Goal: Book appointment/travel/reservation

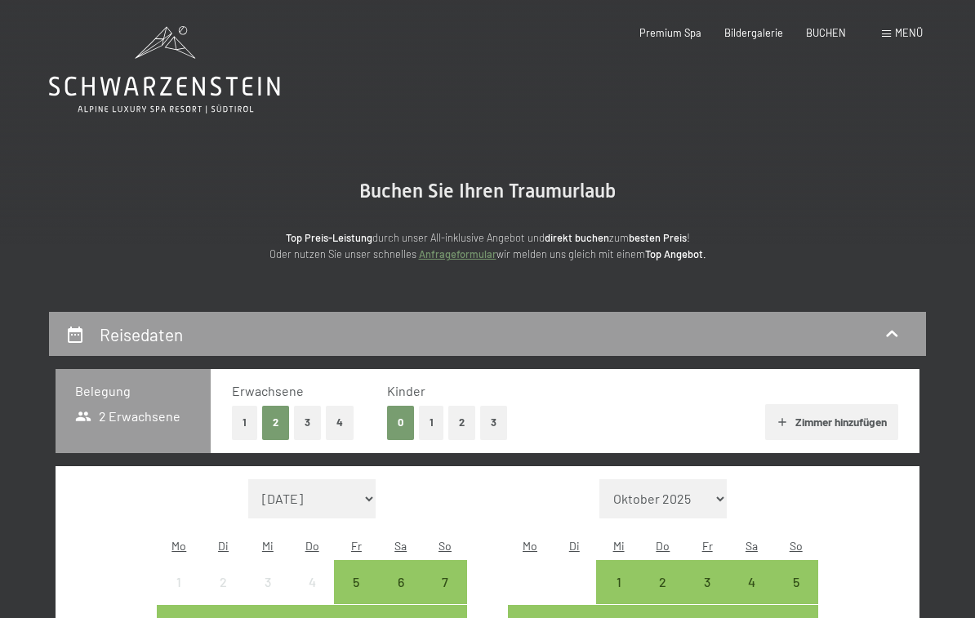
click at [460, 424] on button "2" at bounding box center [461, 422] width 27 height 33
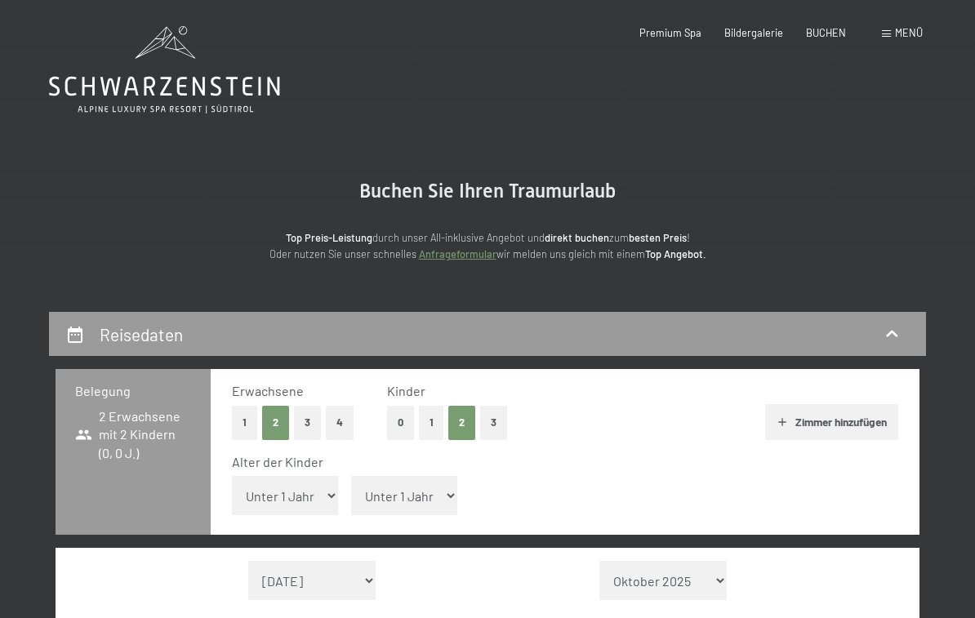
click at [317, 491] on select "Unter 1 Jahr 1 Jahr 2 Jahre 3 Jahre 4 Jahre 5 Jahre 6 Jahre 7 Jahre 8 Jahre 9 J…" at bounding box center [285, 495] width 106 height 39
select select "10"
click at [429, 490] on select "Unter 1 Jahr 1 Jahr 2 Jahre 3 Jahre 4 Jahre 5 Jahre 6 Jahre 7 Jahre 8 Jahre 9 J…" at bounding box center [404, 495] width 106 height 39
select select "13"
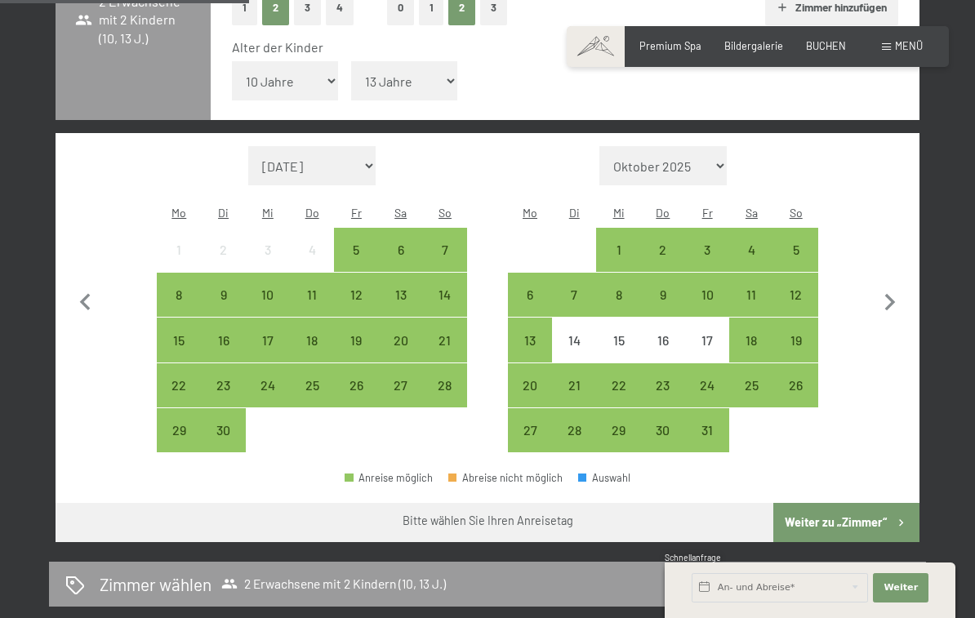
scroll to position [383, 0]
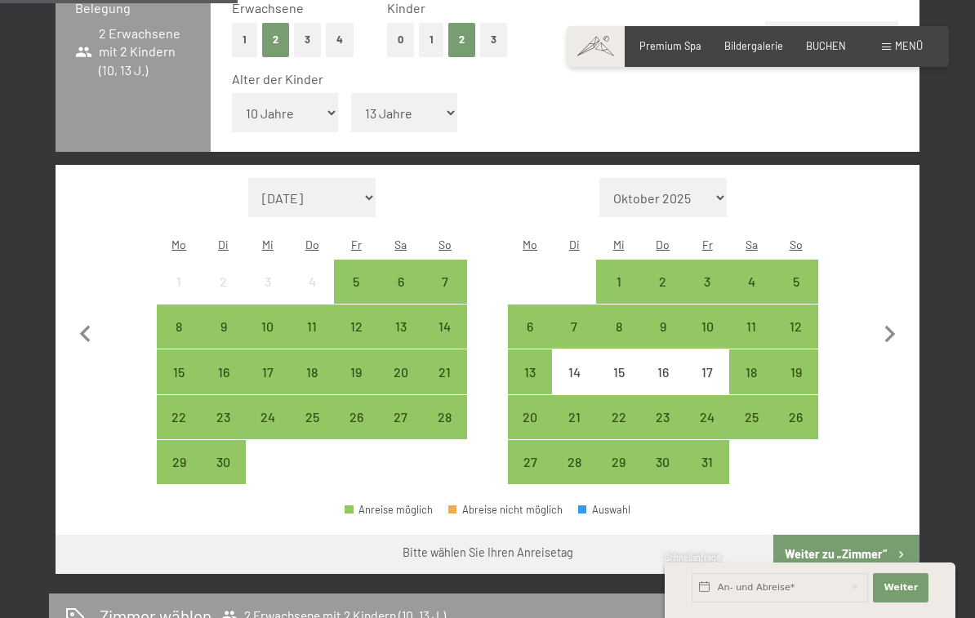
click at [886, 318] on icon "button" at bounding box center [890, 335] width 34 height 34
select select "2025-10-01"
select select "2025-11-01"
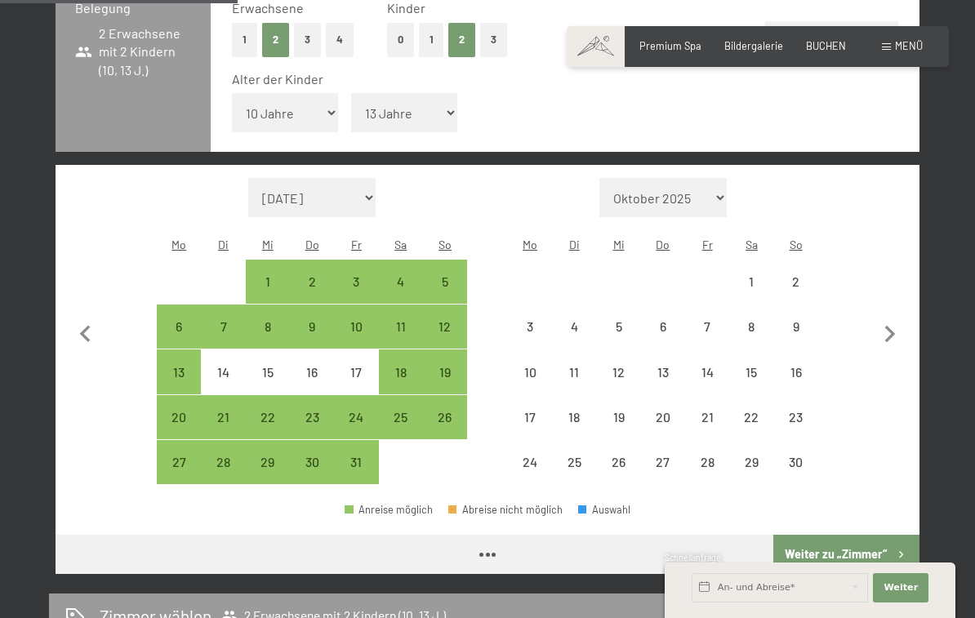
click at [904, 318] on icon "button" at bounding box center [890, 335] width 34 height 34
select select "2025-11-01"
select select "2025-12-01"
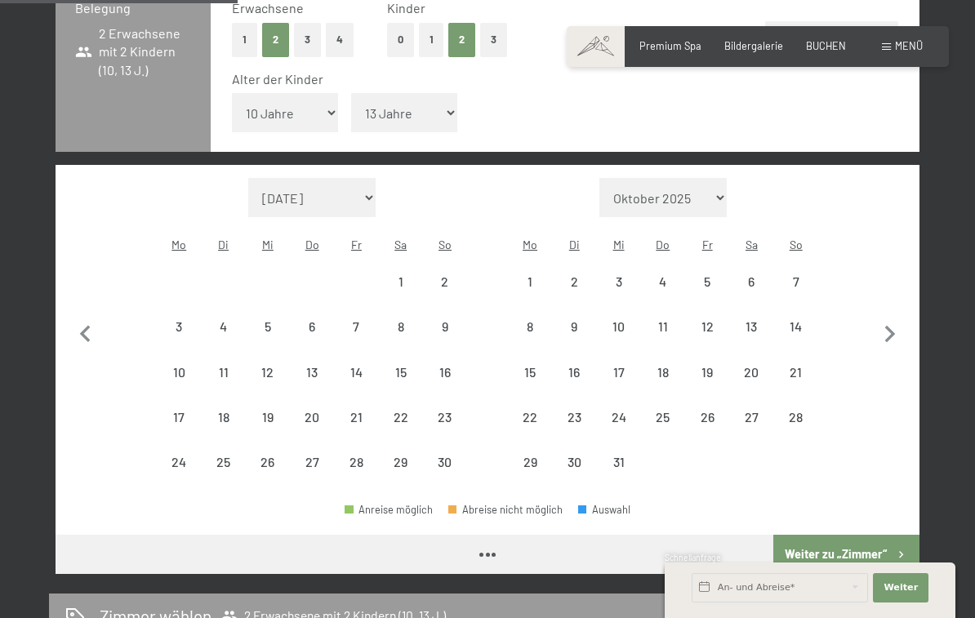
click at [906, 318] on icon "button" at bounding box center [890, 335] width 34 height 34
select select "2025-12-01"
select select "2026-01-01"
click at [901, 318] on icon "button" at bounding box center [890, 335] width 34 height 34
select select "2026-01-01"
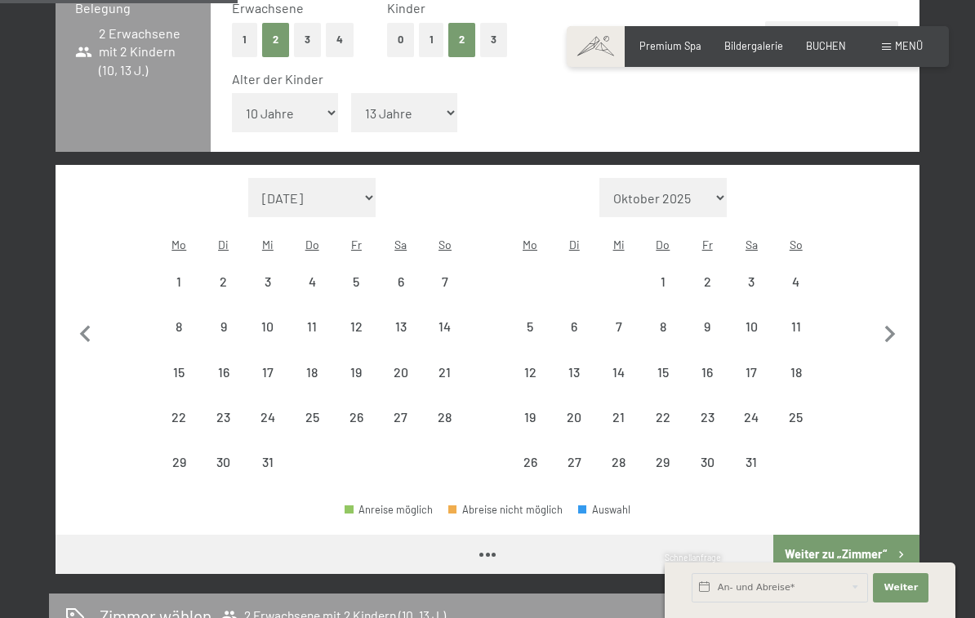
select select "2026-02-01"
select select "2026-01-01"
select select "2026-02-01"
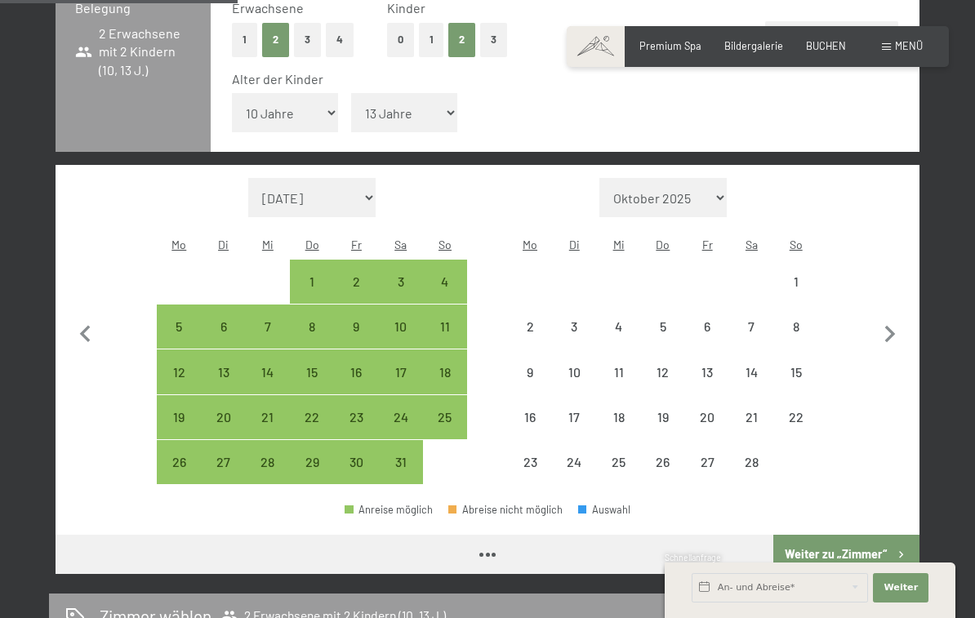
click at [901, 318] on icon "button" at bounding box center [890, 335] width 34 height 34
select select "2026-02-01"
select select "2026-03-01"
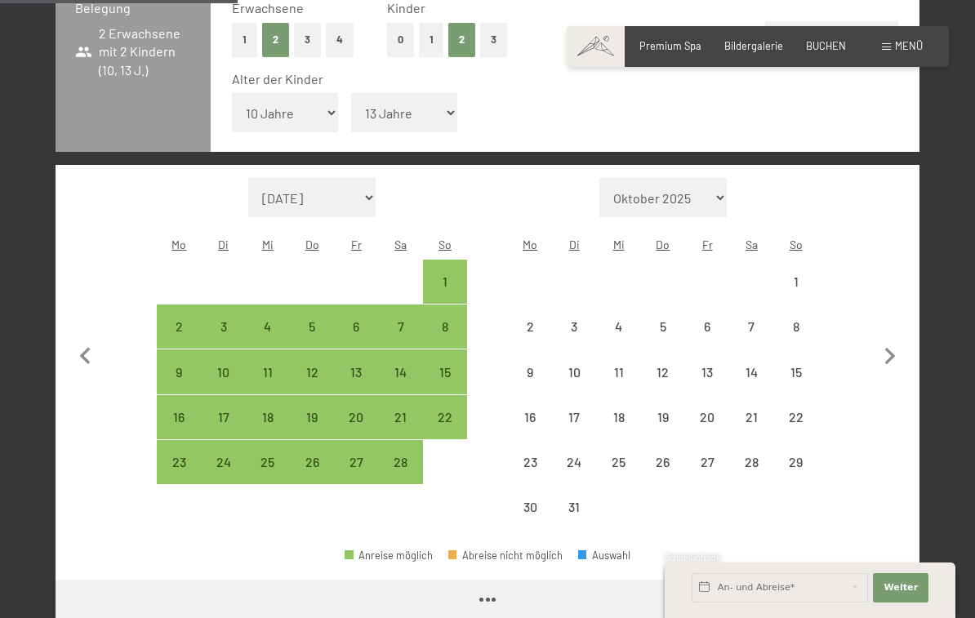
click at [892, 309] on button "button" at bounding box center [890, 354] width 34 height 352
select select "2026-03-01"
select select "2026-04-01"
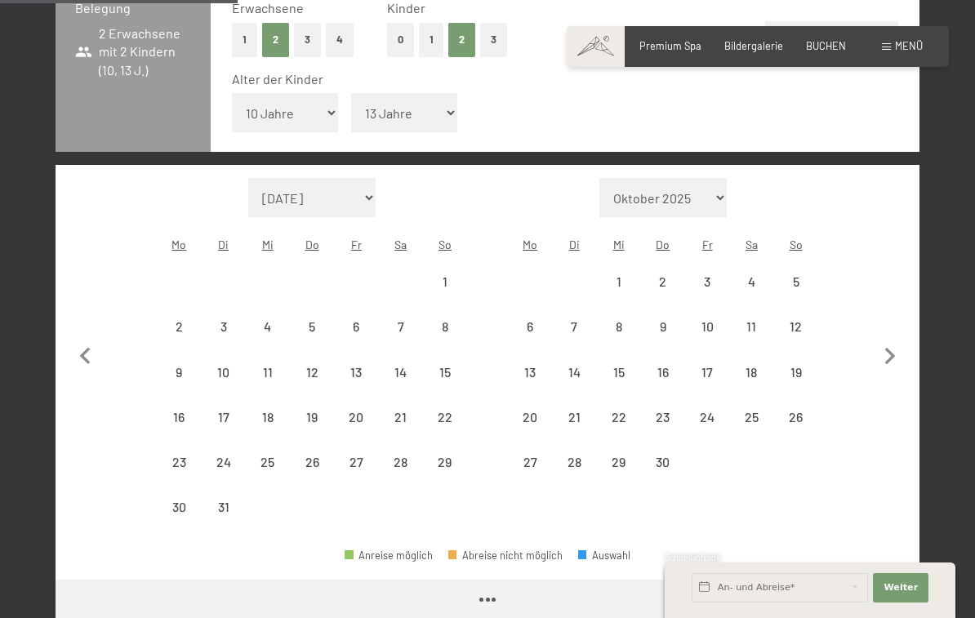
select select "2026-03-01"
select select "2026-04-01"
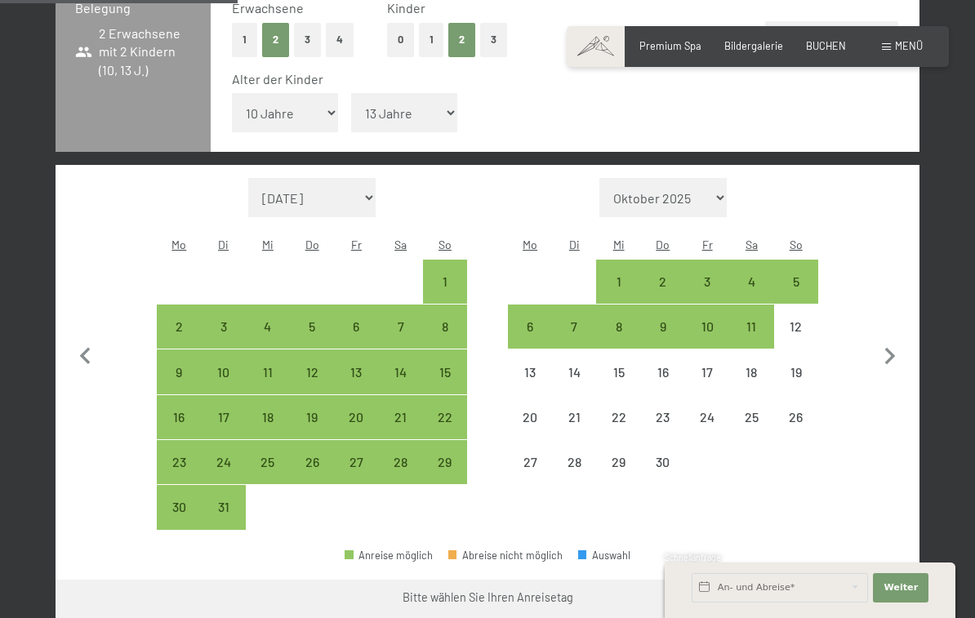
click at [878, 340] on icon "button" at bounding box center [890, 357] width 34 height 34
select select "2026-04-01"
select select "2026-05-01"
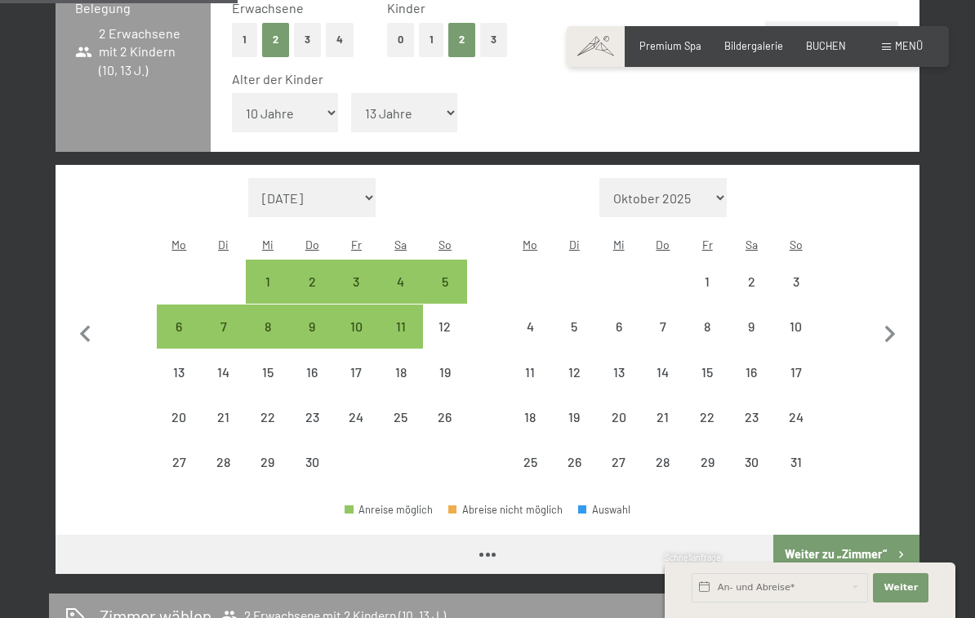
select select "2026-04-01"
select select "2026-05-01"
click at [891, 326] on icon "button" at bounding box center [890, 334] width 11 height 17
select select "2026-05-01"
select select "2026-06-01"
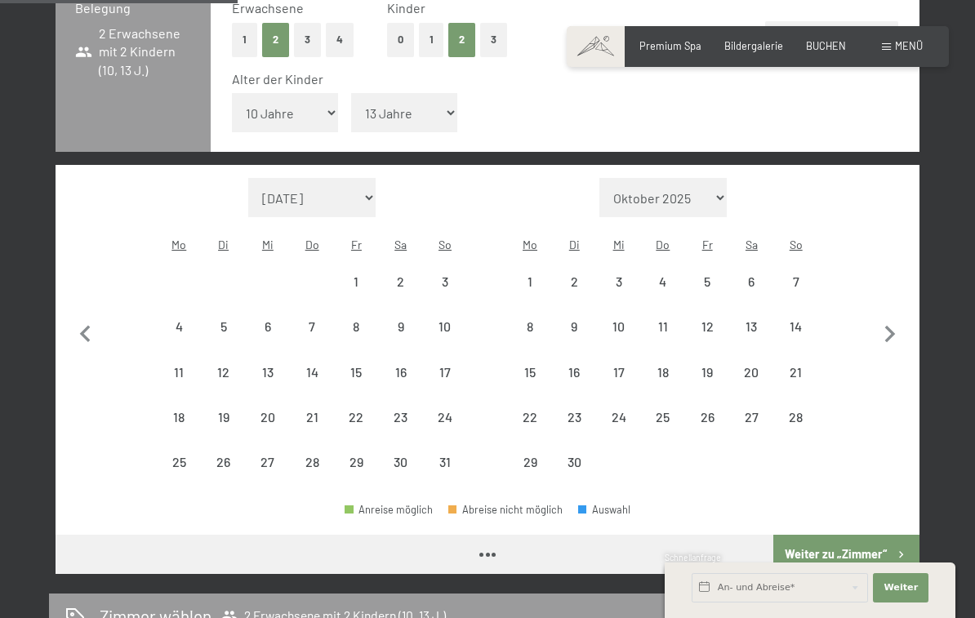
select select "2026-05-01"
select select "2026-06-01"
click at [442, 455] on div "31" at bounding box center [444, 475] width 41 height 41
select select "2026-05-01"
select select "2026-06-01"
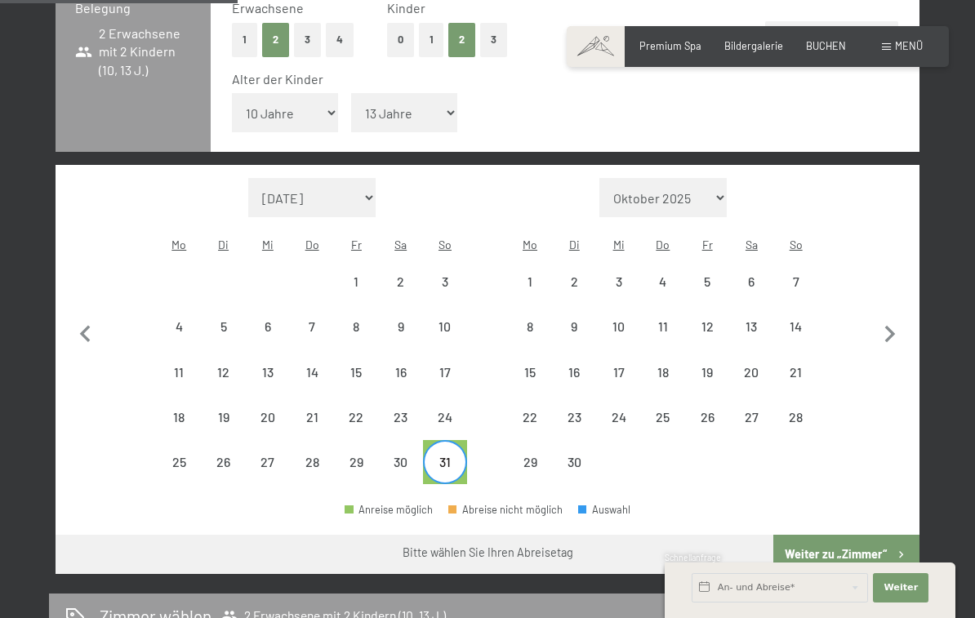
click at [802, 275] on div "7" at bounding box center [795, 295] width 41 height 41
select select "2026-05-01"
select select "2026-06-01"
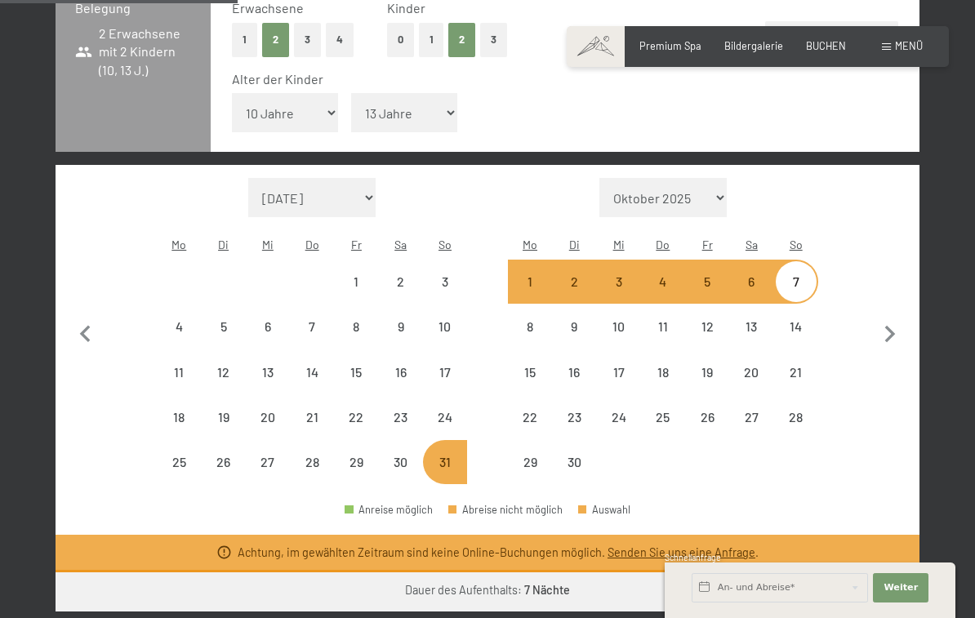
click at [540, 275] on div "1" at bounding box center [529, 295] width 41 height 41
select select "2026-05-01"
select select "2026-06-01"
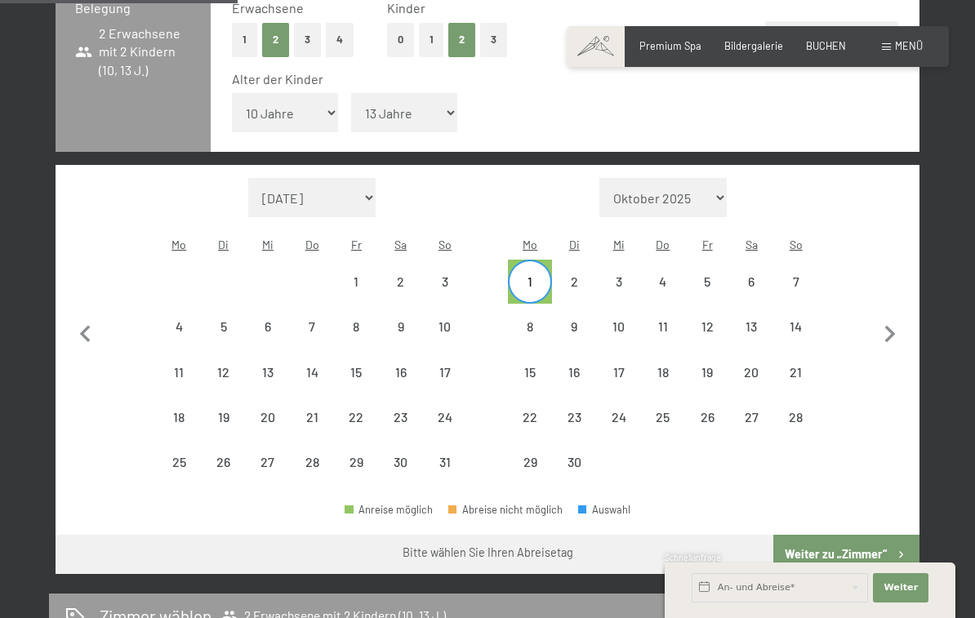
click at [722, 275] on div "5" at bounding box center [706, 295] width 41 height 41
select select "2026-05-01"
select select "2026-06-01"
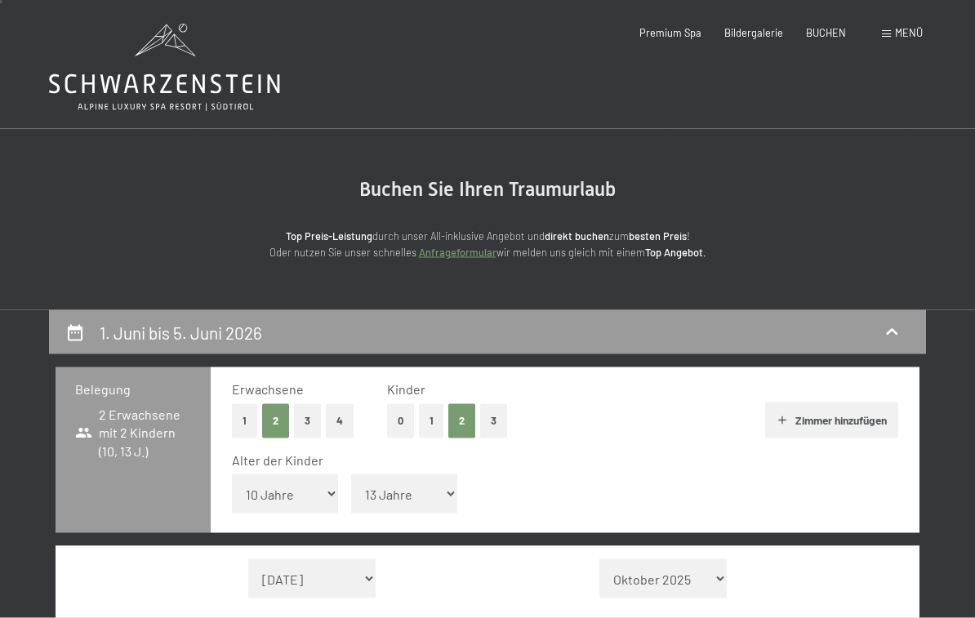
scroll to position [0, 0]
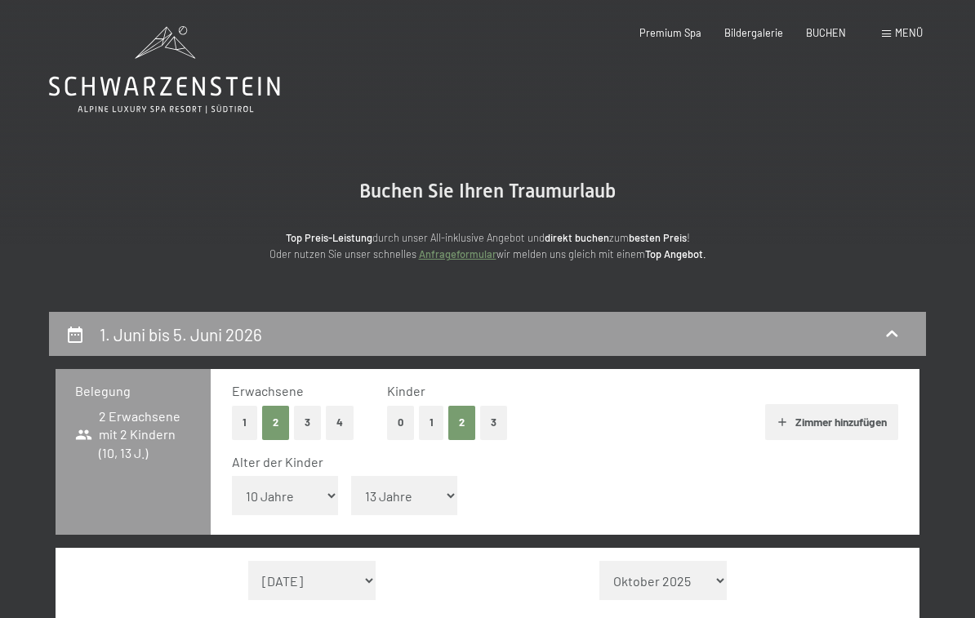
click at [825, 28] on span "BUCHEN" at bounding box center [826, 32] width 40 height 13
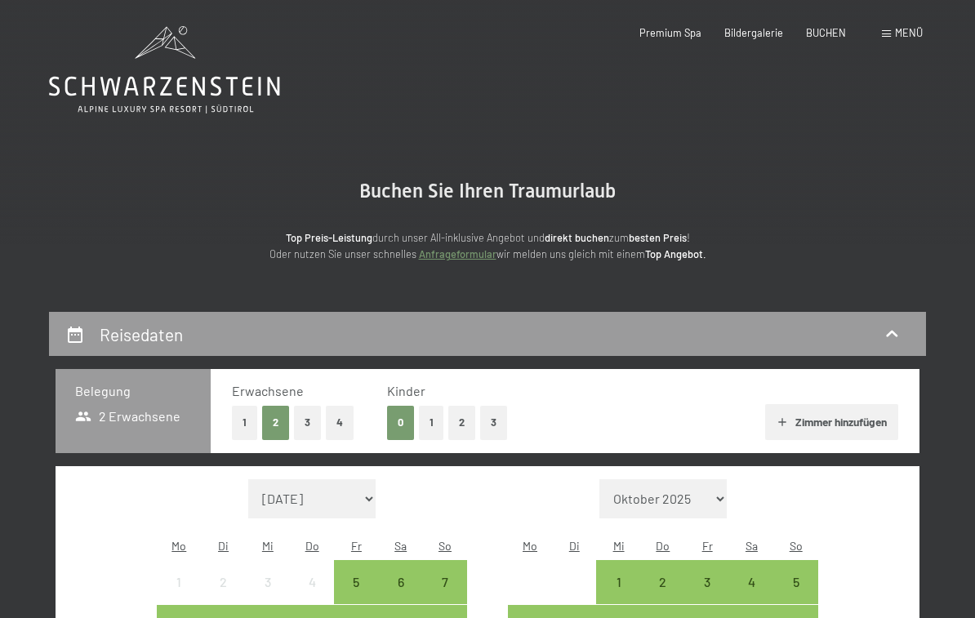
click at [904, 26] on div "Buchen Anfragen Premium Spa Bildergalerie BUCHEN Menü DE IT EN Gutschein Bilder…" at bounding box center [758, 33] width 330 height 15
click at [909, 29] on span "Menü" at bounding box center [909, 32] width 28 height 13
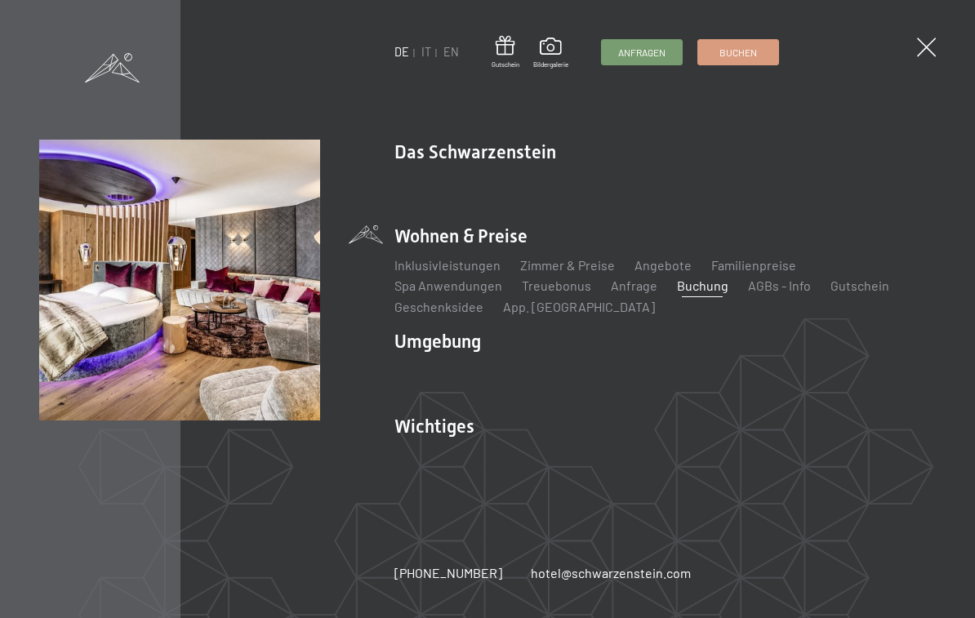
click at [655, 273] on link "Angebote" at bounding box center [662, 265] width 57 height 16
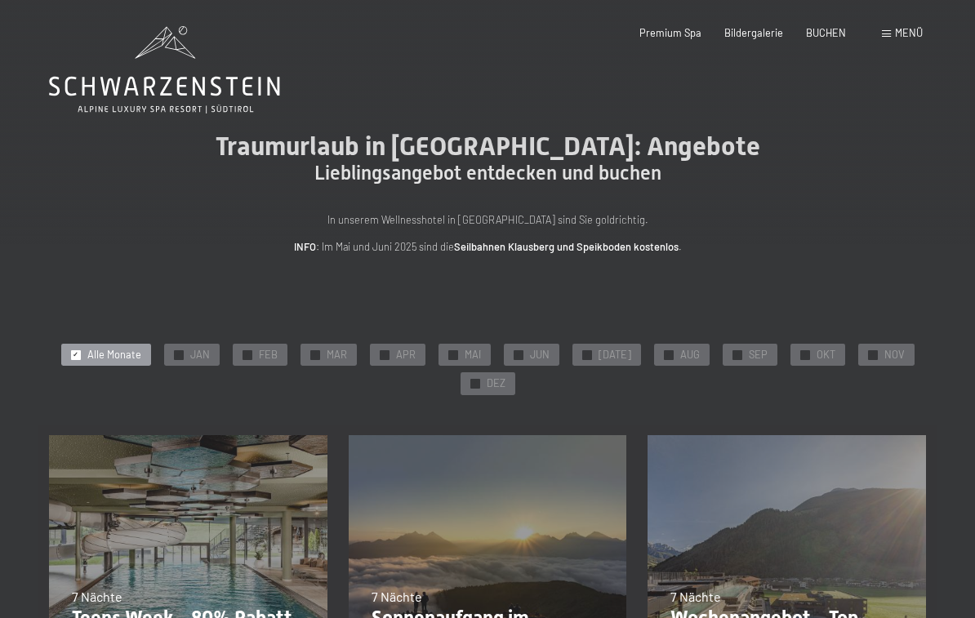
click at [523, 358] on div at bounding box center [518, 355] width 10 height 10
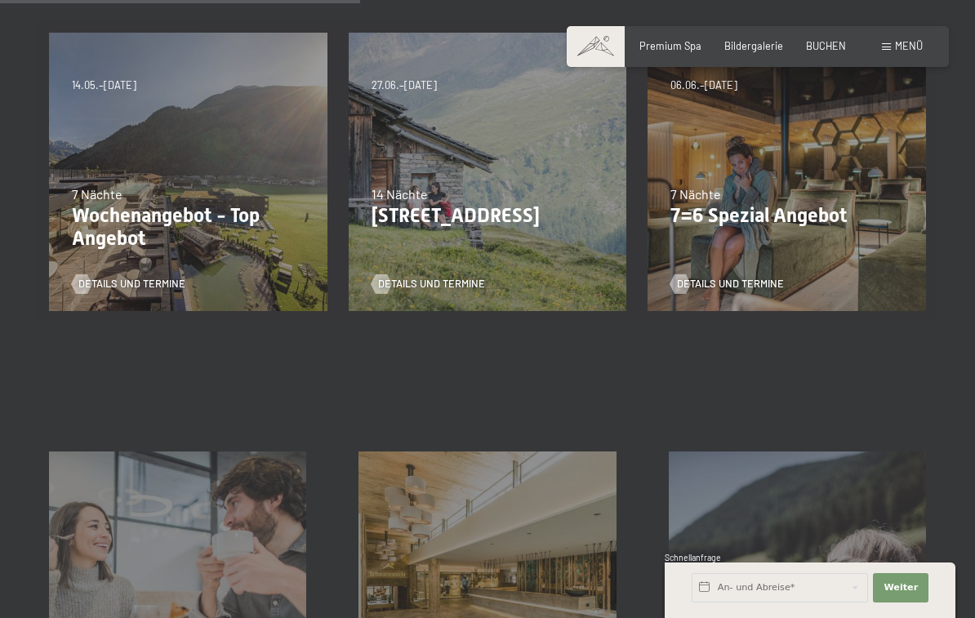
scroll to position [403, 0]
click at [131, 269] on div "Details und Termine" at bounding box center [183, 273] width 223 height 34
click at [103, 279] on span "Details und Termine" at bounding box center [131, 283] width 107 height 15
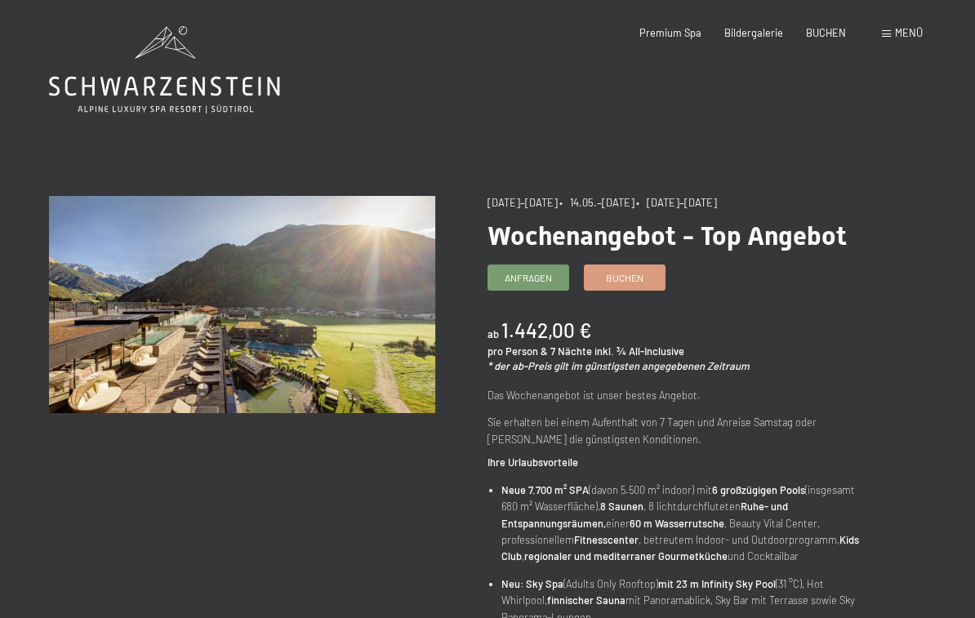
click at [633, 287] on link "Buchen" at bounding box center [624, 277] width 80 height 24
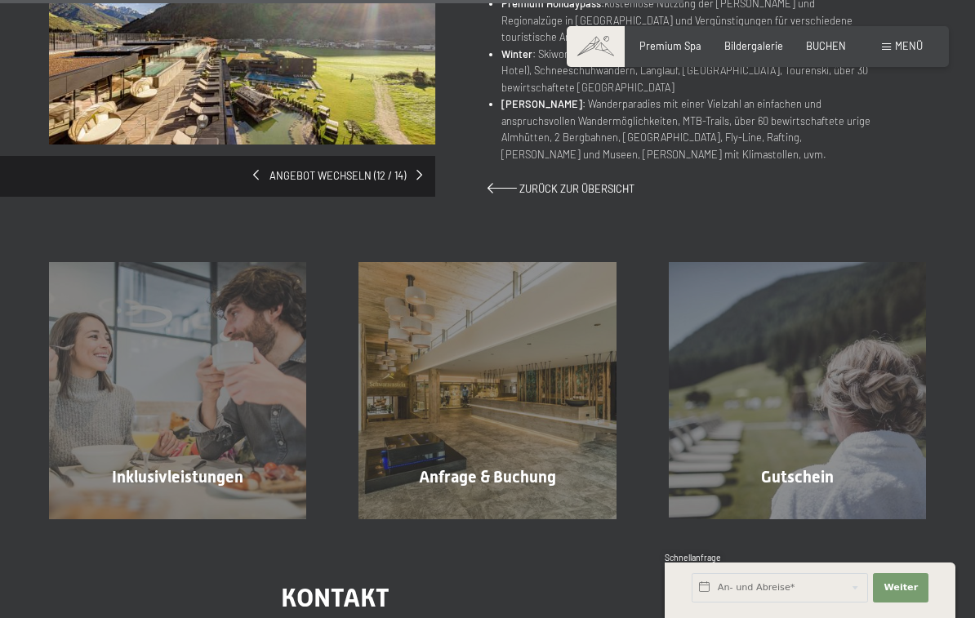
scroll to position [1066, 0]
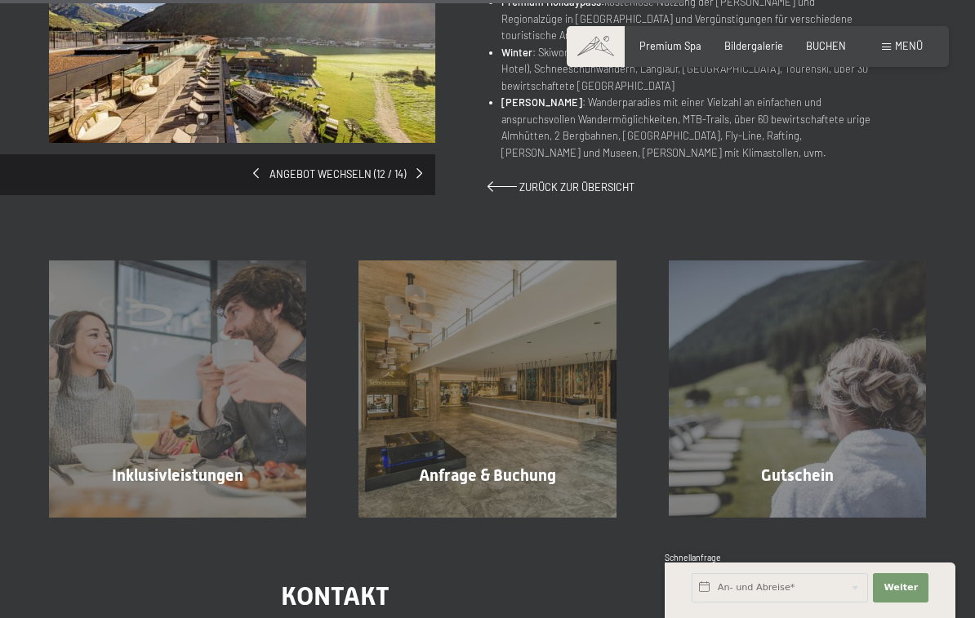
click at [534, 444] on div "Anfrage & Buchung Mehr erfahren" at bounding box center [486, 388] width 309 height 257
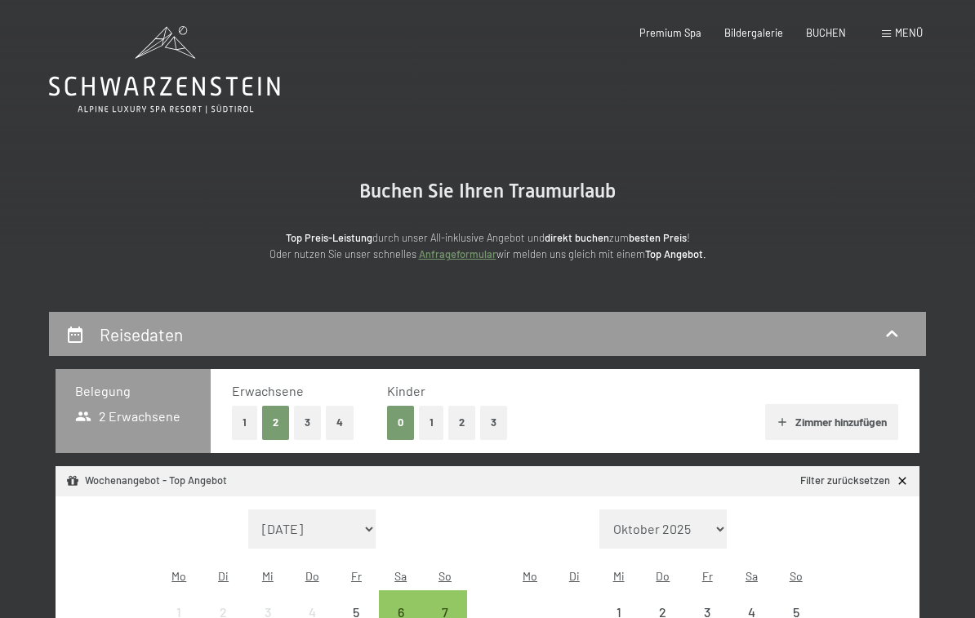
click at [439, 419] on button "1" at bounding box center [431, 422] width 25 height 33
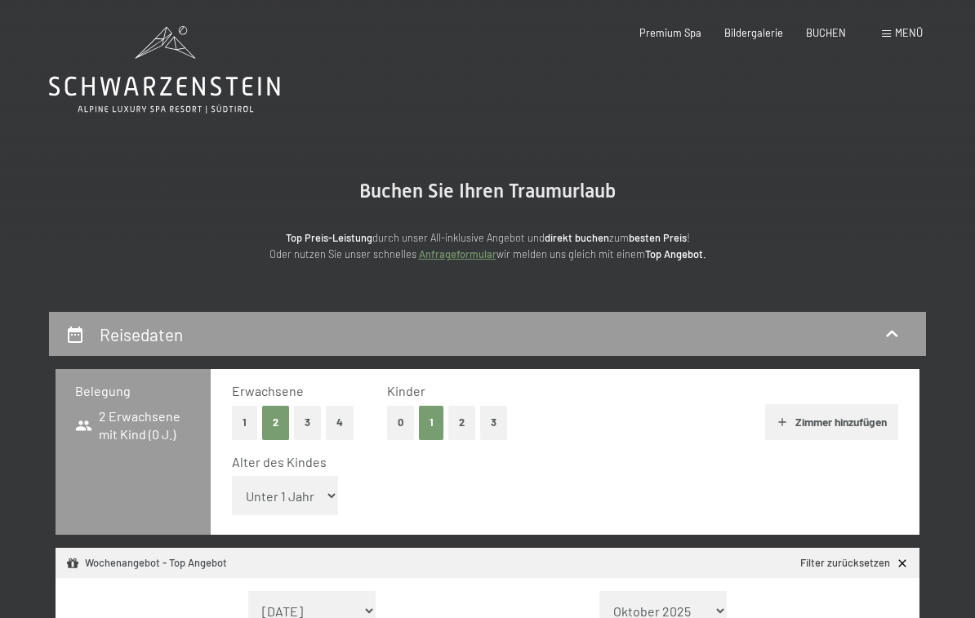
click at [469, 417] on button "2" at bounding box center [461, 422] width 27 height 33
click at [311, 491] on select "Unter 1 Jahr 1 Jahr 2 Jahre 3 Jahre 4 Jahre 5 Jahre 6 Jahre 7 Jahre 8 Jahre 9 J…" at bounding box center [285, 495] width 106 height 39
select select "10"
click at [434, 488] on select "Unter 1 Jahr 1 Jahr 2 Jahre 3 Jahre 4 Jahre 5 Jahre 6 Jahre 7 Jahre 8 Jahre 9 J…" at bounding box center [404, 495] width 106 height 39
select select "13"
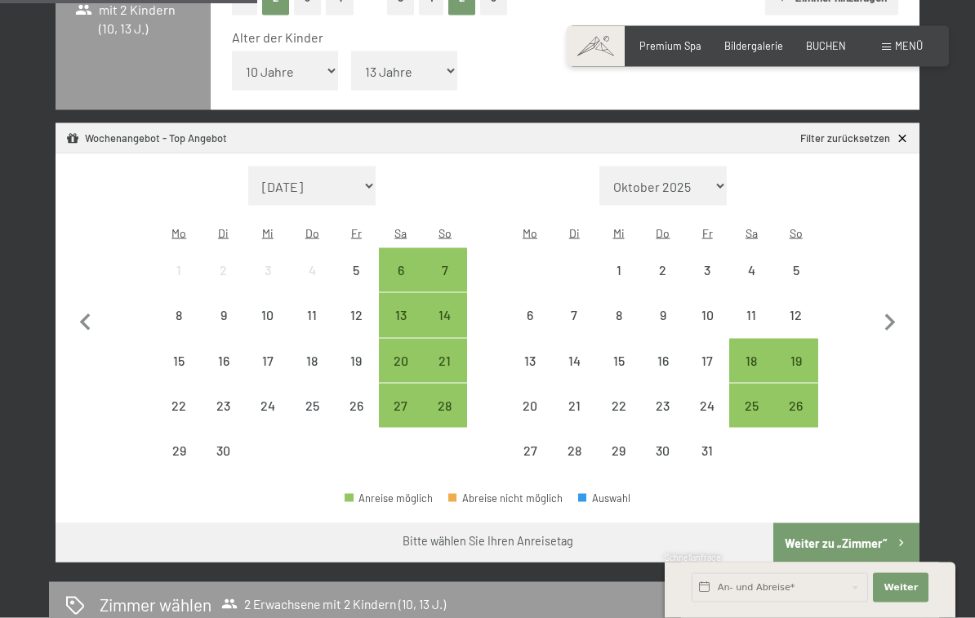
scroll to position [390, 0]
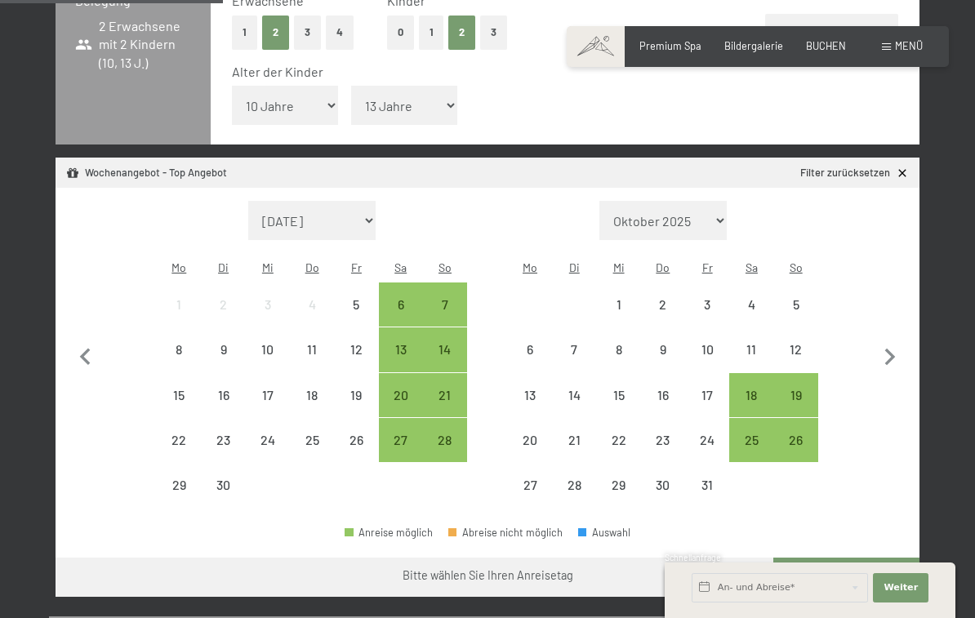
click at [891, 340] on icon "button" at bounding box center [890, 357] width 34 height 34
select select "2025-10-01"
select select "2025-11-01"
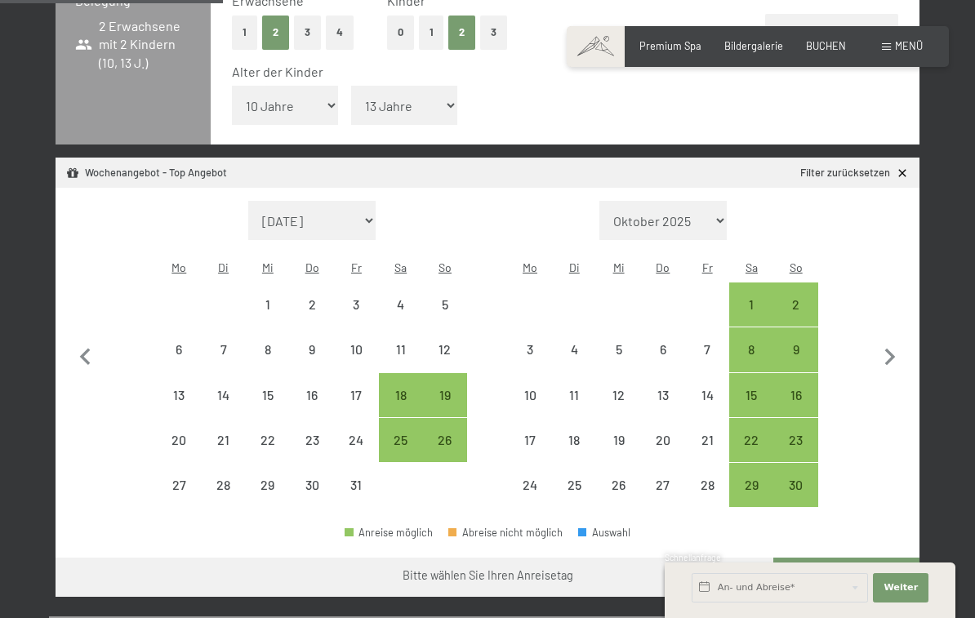
click at [895, 340] on icon "button" at bounding box center [890, 357] width 34 height 34
select select "2025-11-01"
select select "2025-12-01"
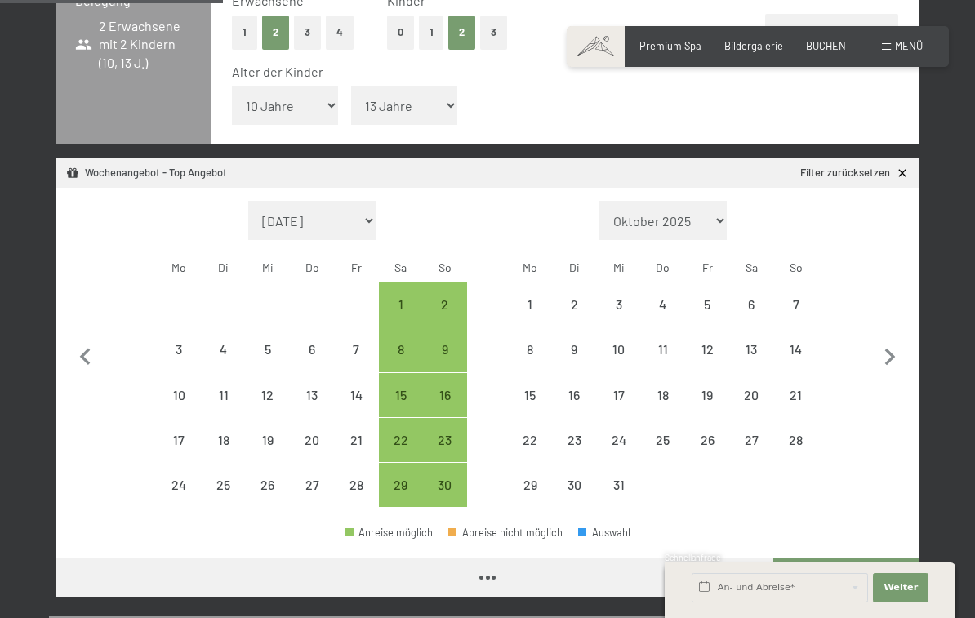
click at [895, 340] on icon "button" at bounding box center [890, 357] width 34 height 34
select select "2025-12-01"
select select "2026-01-01"
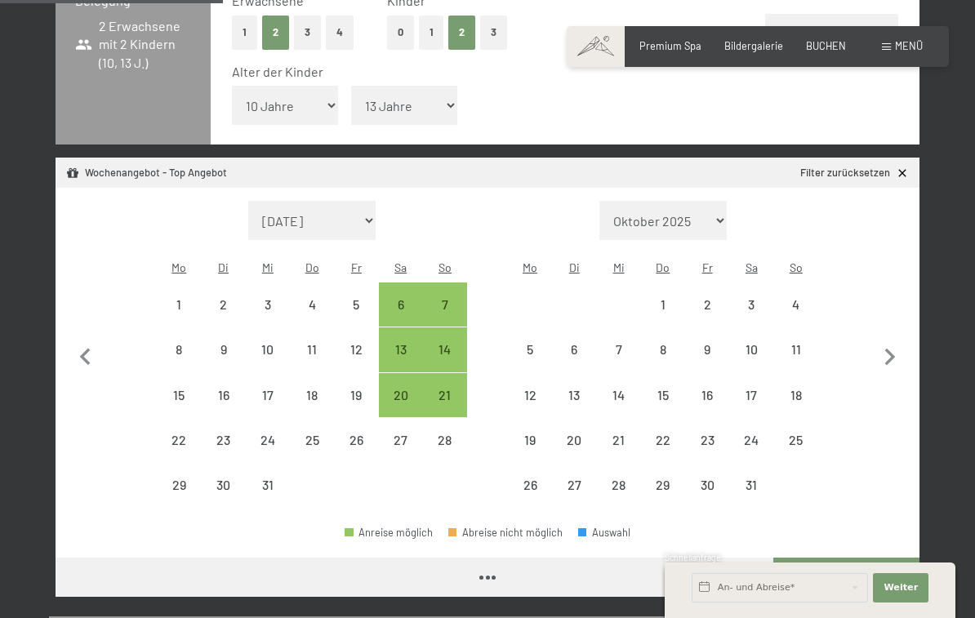
select select "2025-12-01"
select select "2026-01-01"
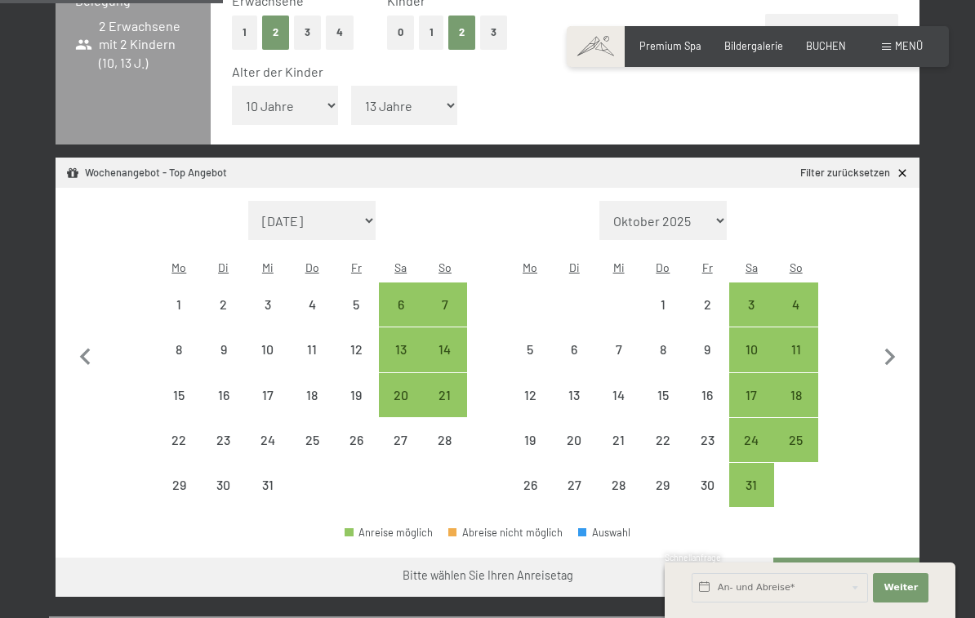
click at [891, 349] on icon "button" at bounding box center [890, 357] width 11 height 17
select select "2026-01-01"
select select "2026-02-01"
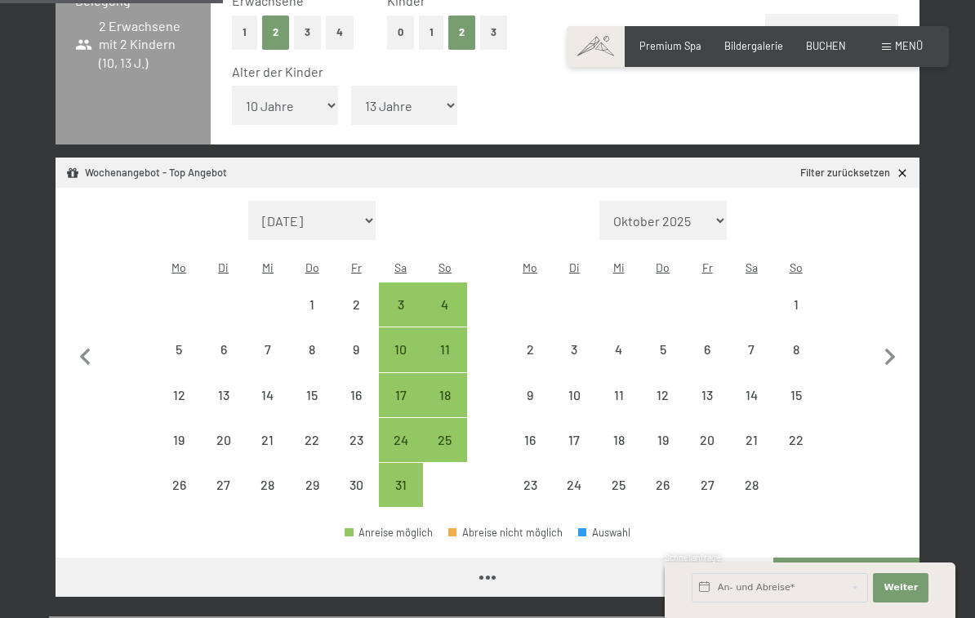
select select "2026-01-01"
select select "2026-02-01"
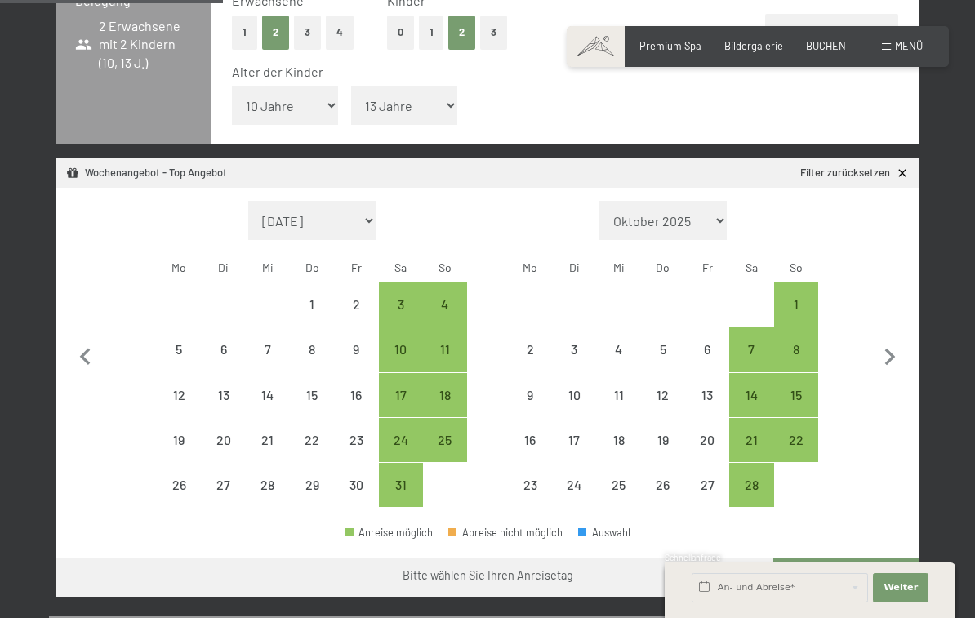
click at [887, 340] on icon "button" at bounding box center [890, 357] width 34 height 34
select select "2026-02-01"
select select "2026-03-01"
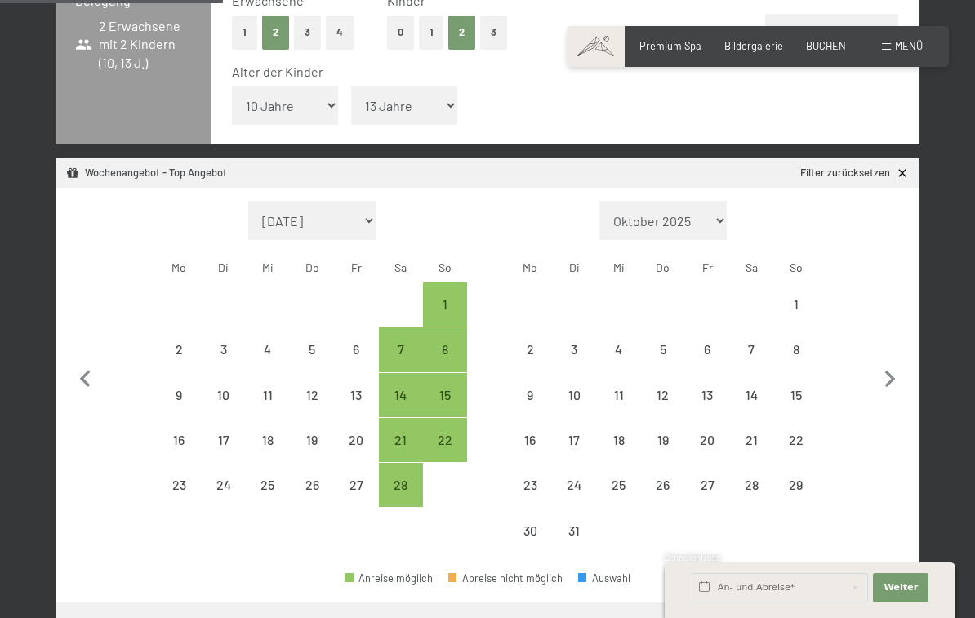
click at [887, 362] on icon "button" at bounding box center [890, 379] width 34 height 34
select select "2026-03-01"
select select "2026-04-01"
select select "2026-03-01"
select select "2026-04-01"
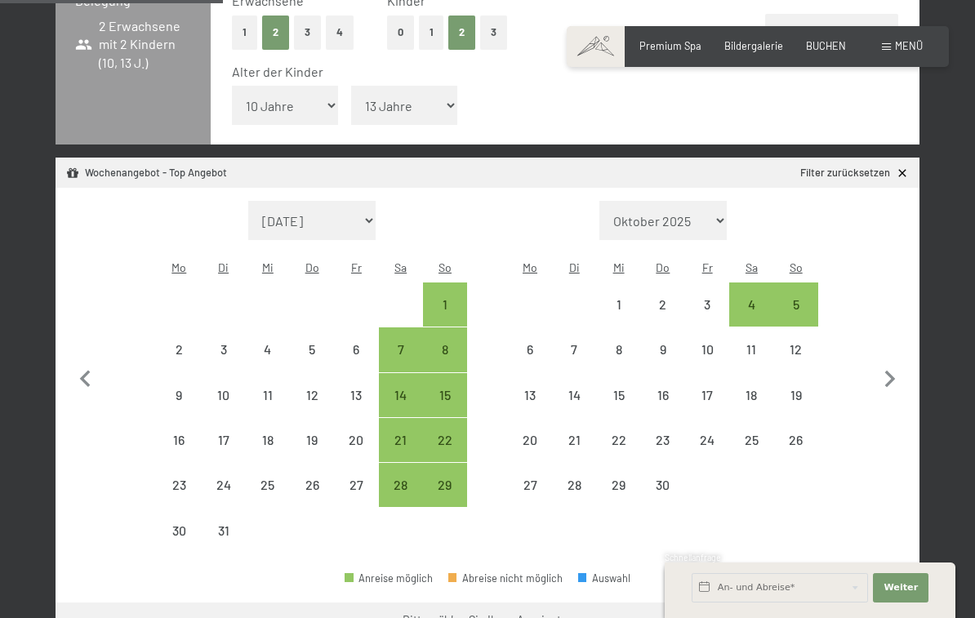
click at [889, 362] on icon "button" at bounding box center [890, 379] width 34 height 34
select select "2026-04-01"
select select "2026-05-01"
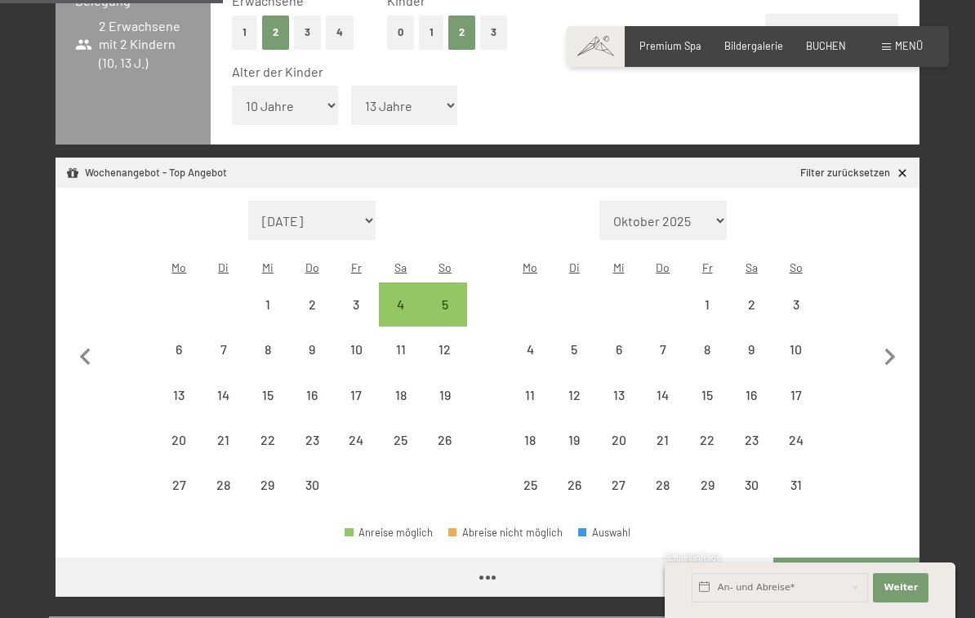
select select "2026-04-01"
select select "2026-05-01"
click at [891, 351] on button "button" at bounding box center [890, 354] width 34 height 307
select select "2026-05-01"
select select "2026-06-01"
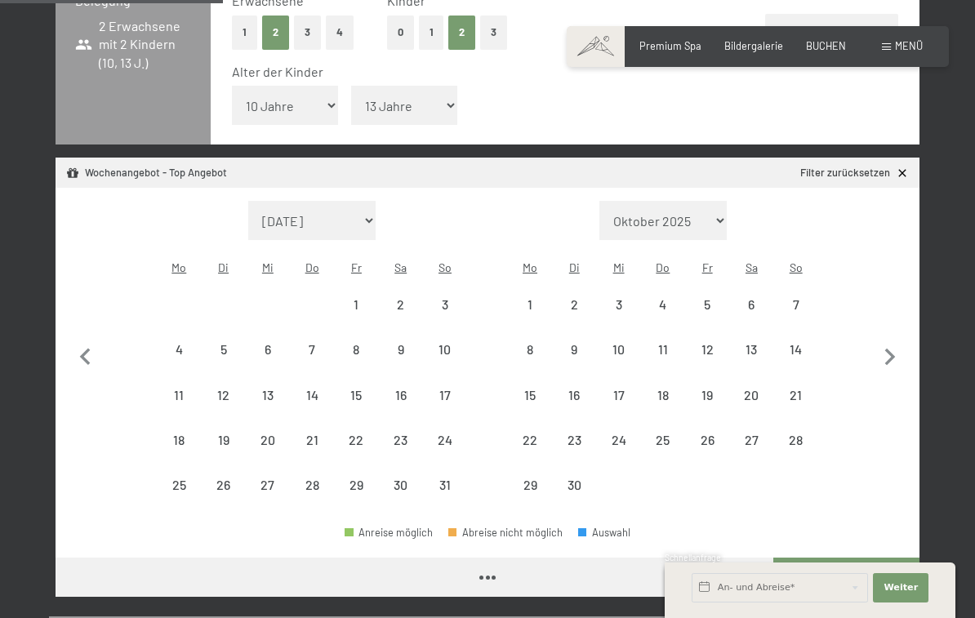
select select "2026-05-01"
select select "2026-06-01"
click at [448, 478] on div "31" at bounding box center [444, 498] width 41 height 41
select select "2026-05-01"
select select "2026-06-01"
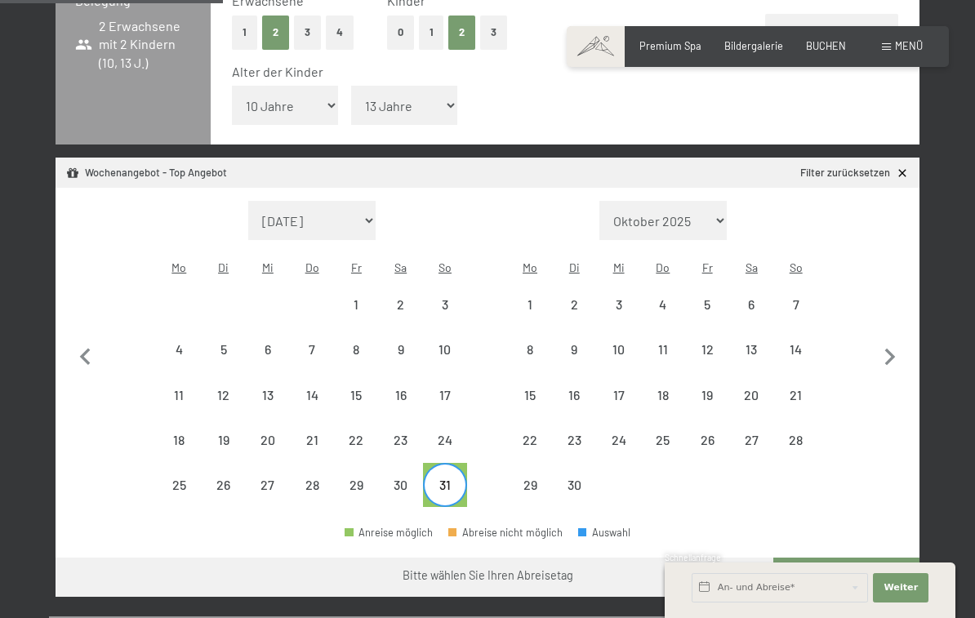
click at [798, 284] on div "7" at bounding box center [795, 304] width 41 height 41
select select "2026-05-01"
select select "2026-06-01"
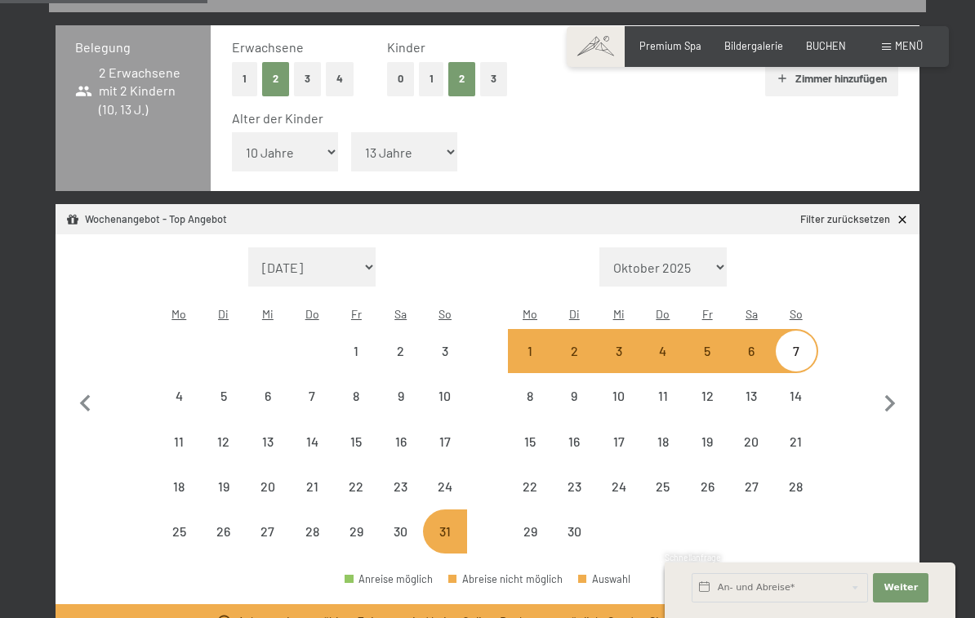
scroll to position [350, 0]
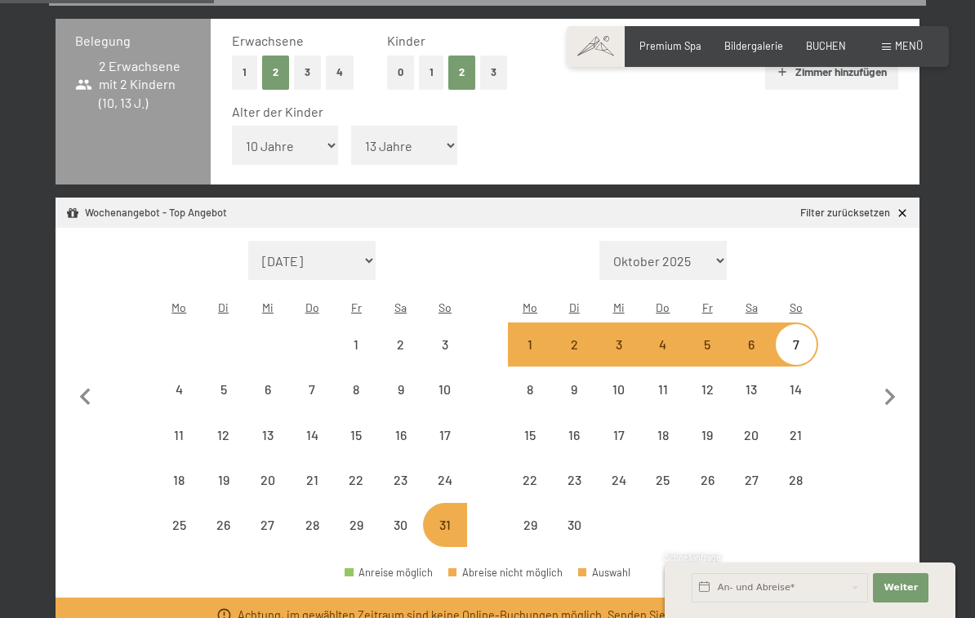
click at [407, 518] on div "30" at bounding box center [400, 538] width 41 height 41
select select "2026-05-01"
select select "2026-06-01"
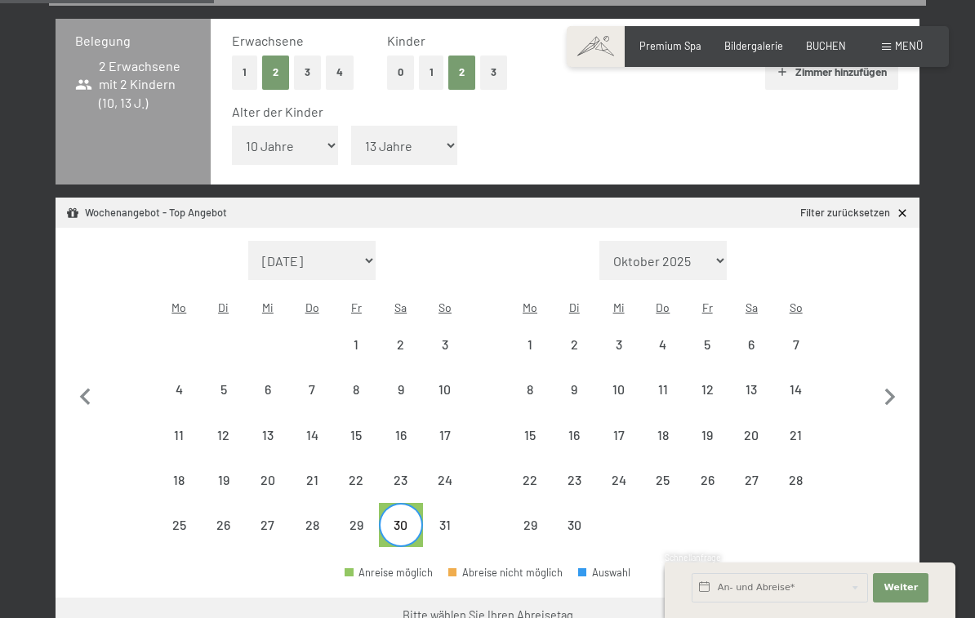
click at [749, 338] on div "6" at bounding box center [751, 358] width 41 height 41
select select "2026-05-01"
select select "2026-06-01"
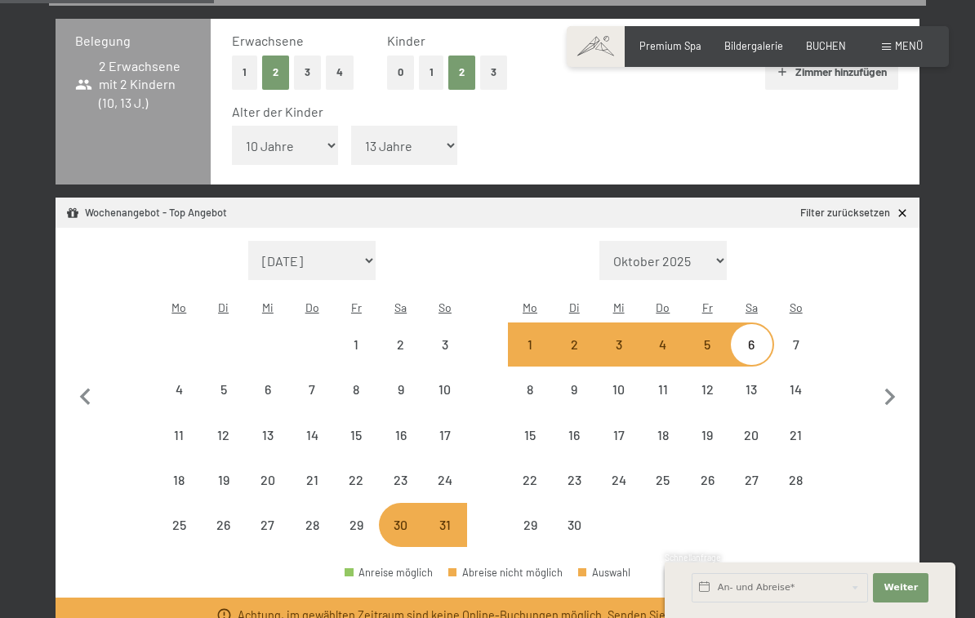
click at [443, 473] on div "24" at bounding box center [444, 493] width 41 height 41
select select "2026-05-01"
select select "2026-06-01"
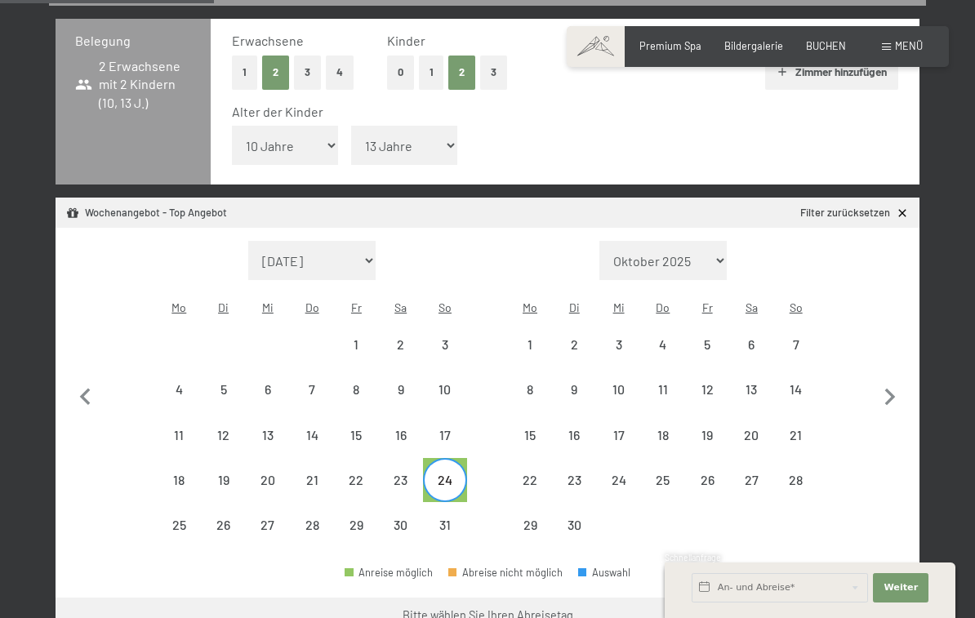
click at [446, 518] on div "31" at bounding box center [444, 538] width 41 height 41
select select "2026-05-01"
select select "2026-06-01"
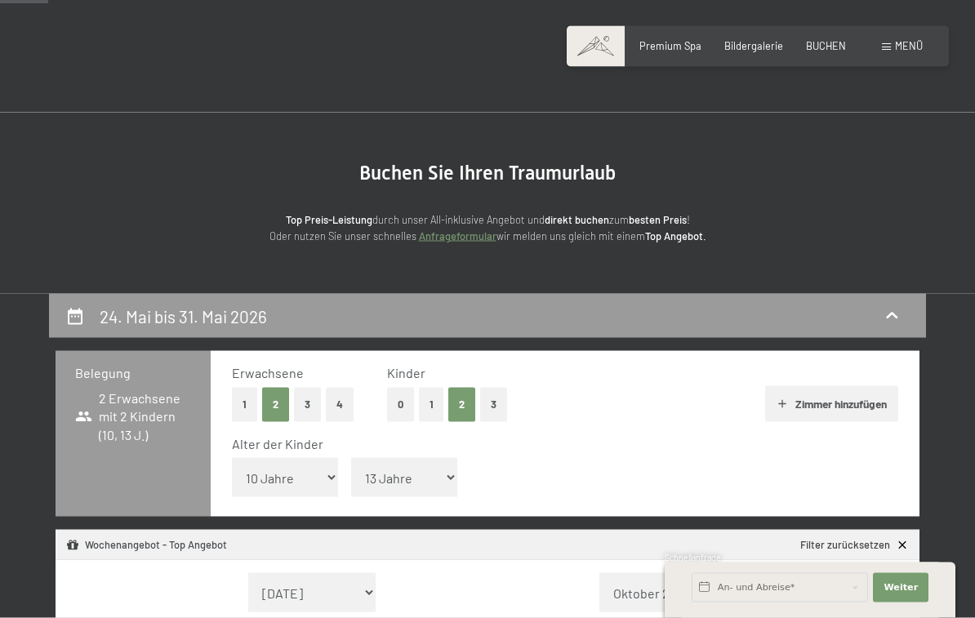
scroll to position [0, 0]
